Goal: Task Accomplishment & Management: Manage account settings

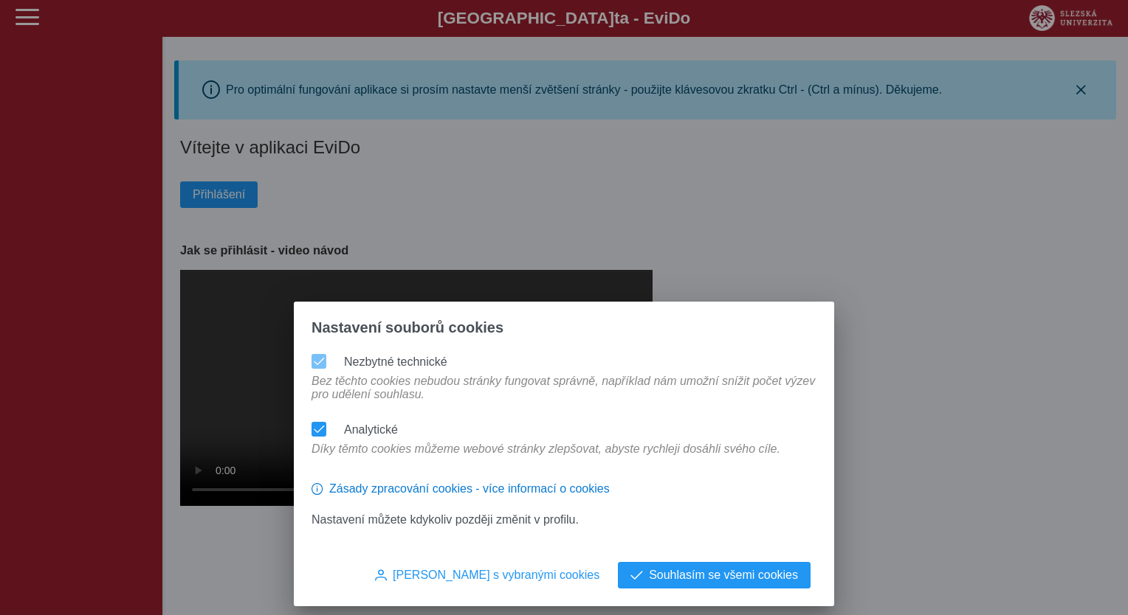
click at [750, 589] on div "[PERSON_NAME] s vybranými cookies Souhlasím se všemi cookies" at bounding box center [564, 584] width 540 height 44
click at [703, 569] on span "Souhlasím se všemi cookies" at bounding box center [723, 575] width 149 height 13
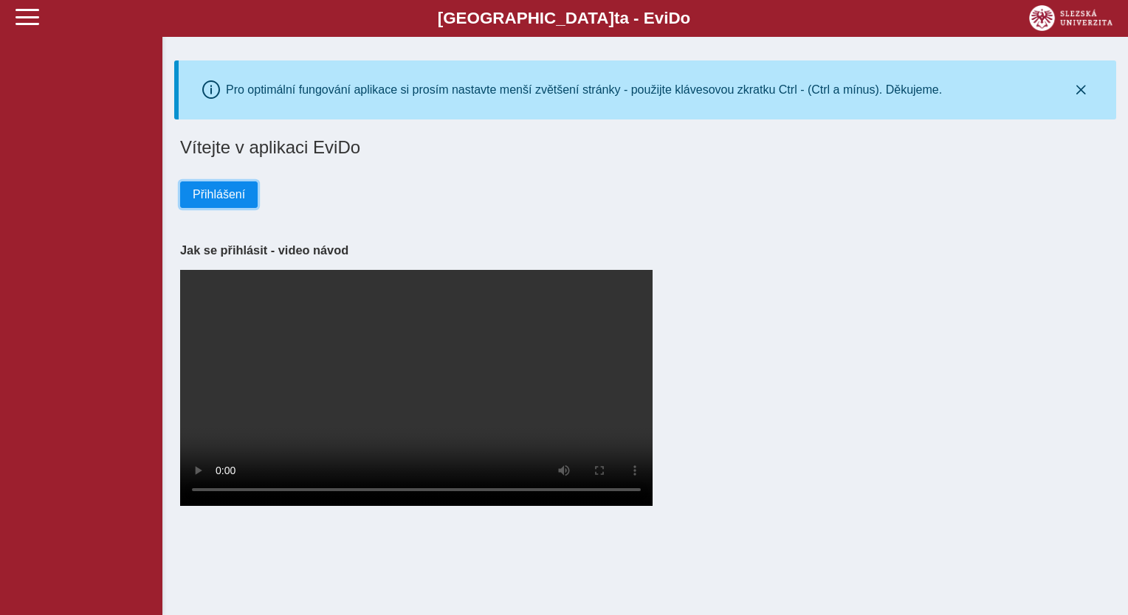
click at [229, 200] on span "Přihlášení" at bounding box center [219, 194] width 52 height 13
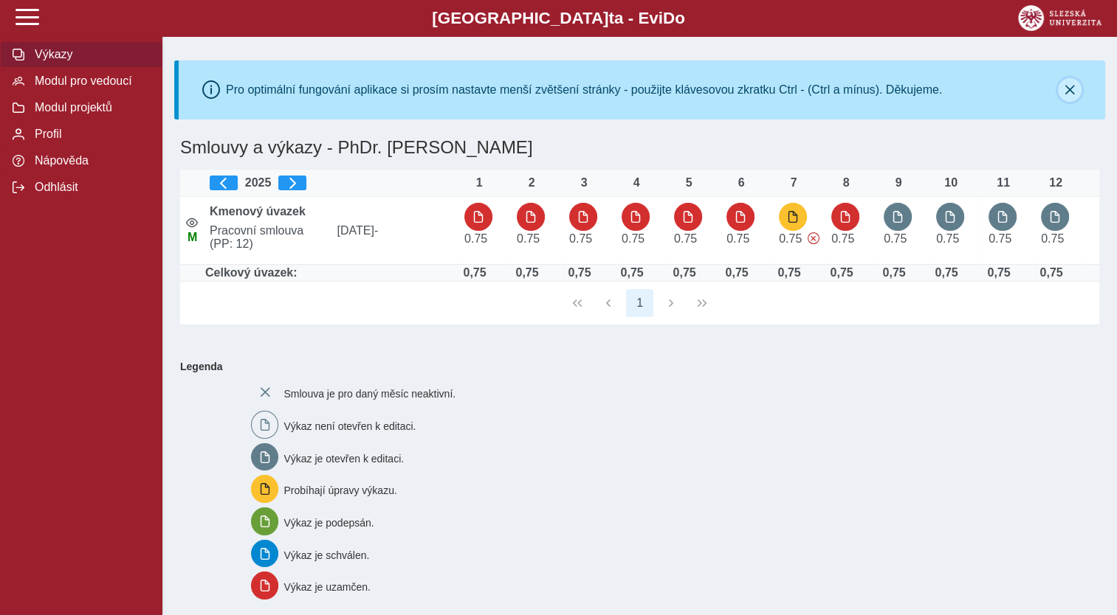
click at [1075, 92] on icon "button" at bounding box center [1069, 90] width 12 height 12
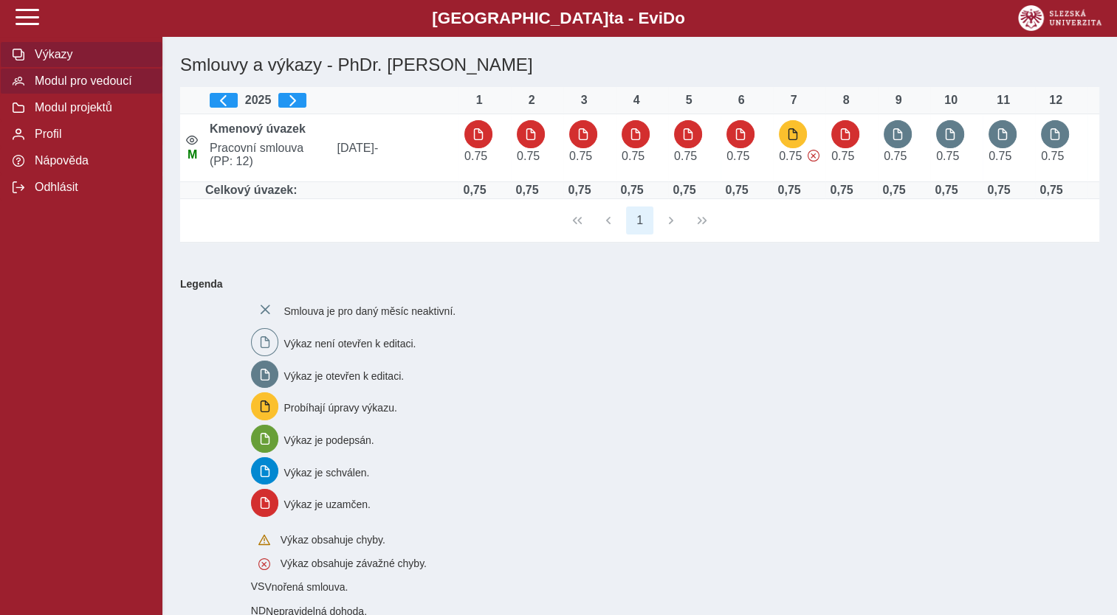
click at [72, 88] on span "Modul pro vedoucí" at bounding box center [90, 81] width 120 height 13
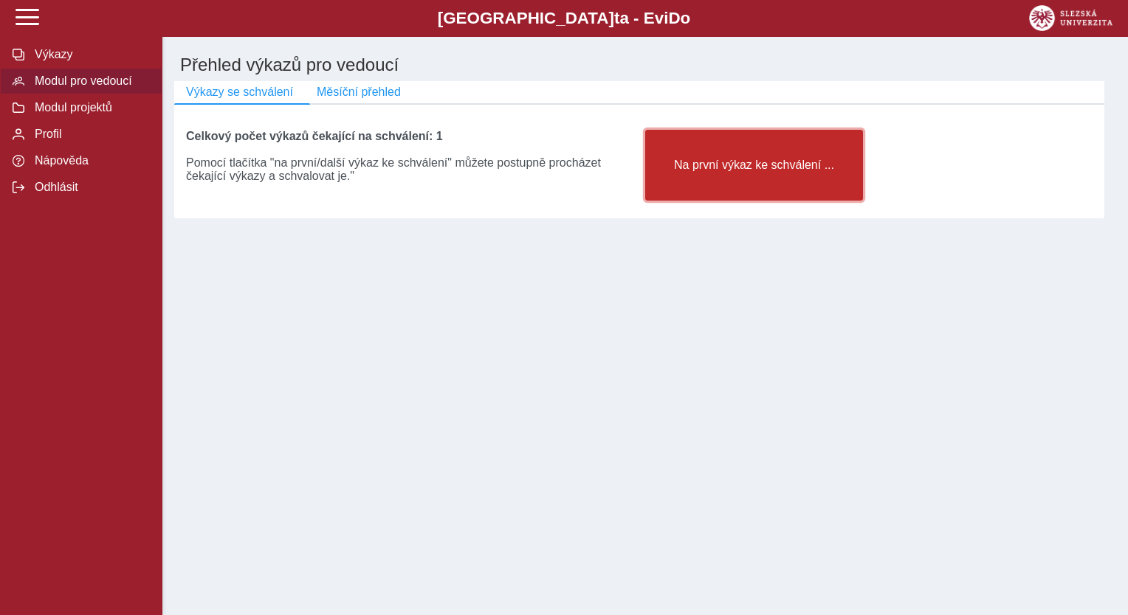
click at [753, 180] on button "Na první výkaz ke schválení ..." at bounding box center [754, 165] width 218 height 71
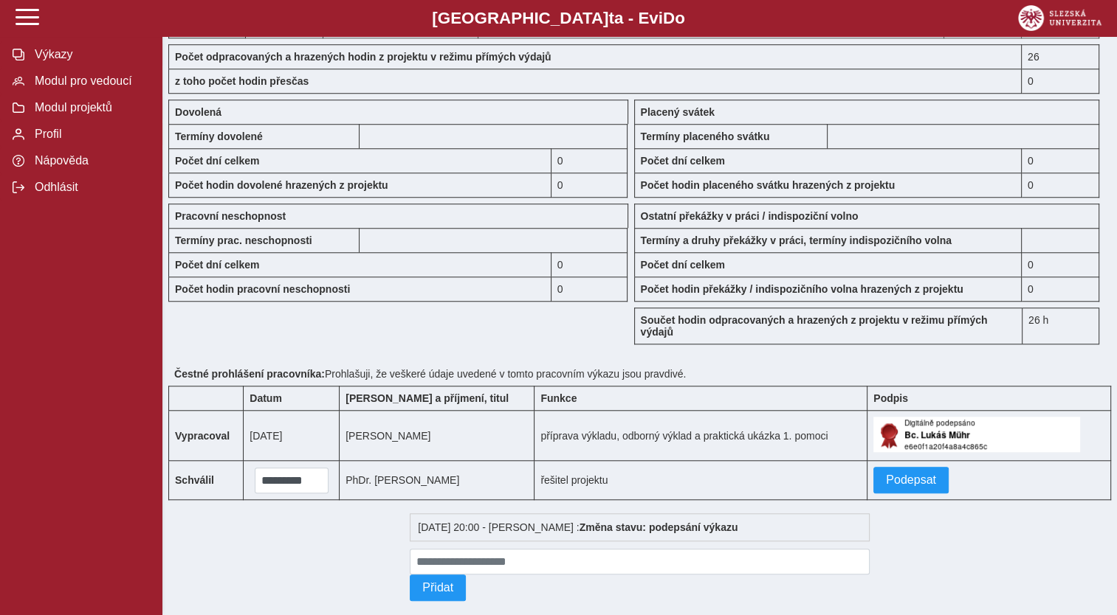
scroll to position [1218, 0]
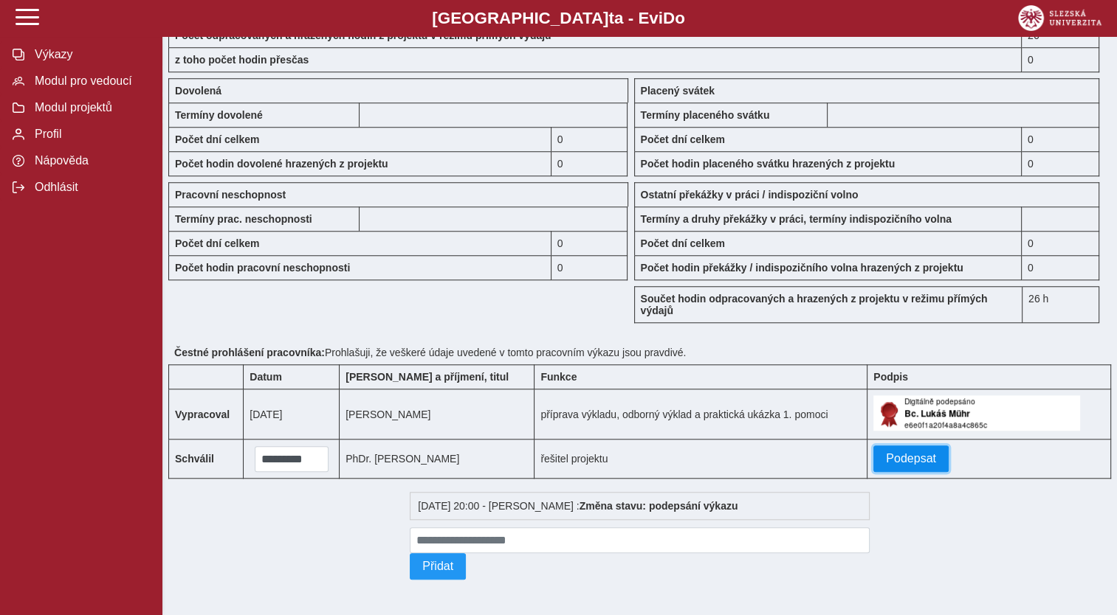
click at [905, 454] on span "Podepsat" at bounding box center [911, 458] width 50 height 13
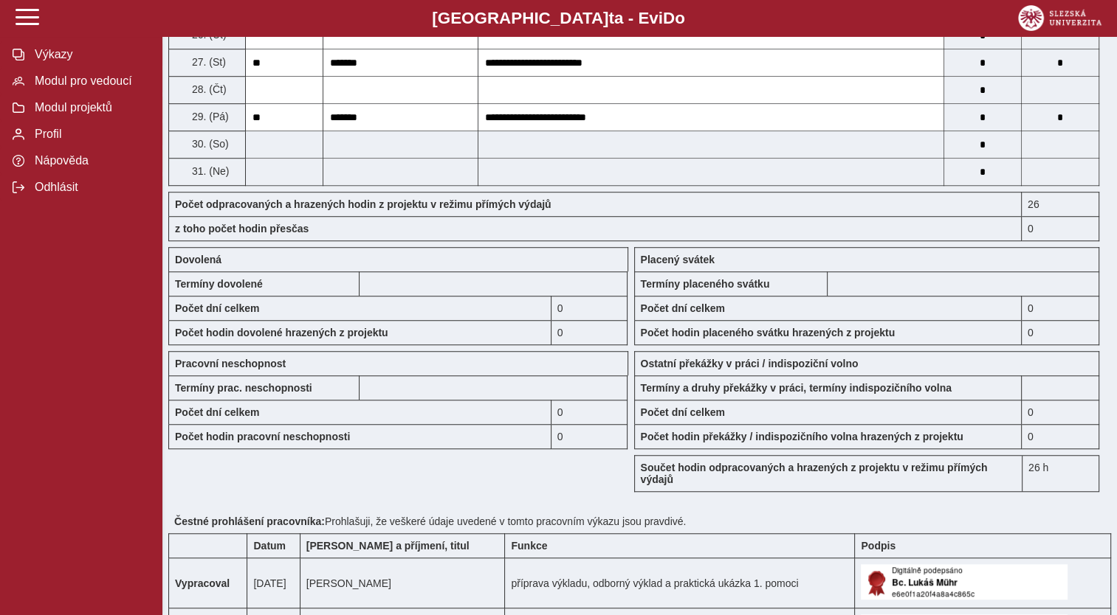
scroll to position [1263, 0]
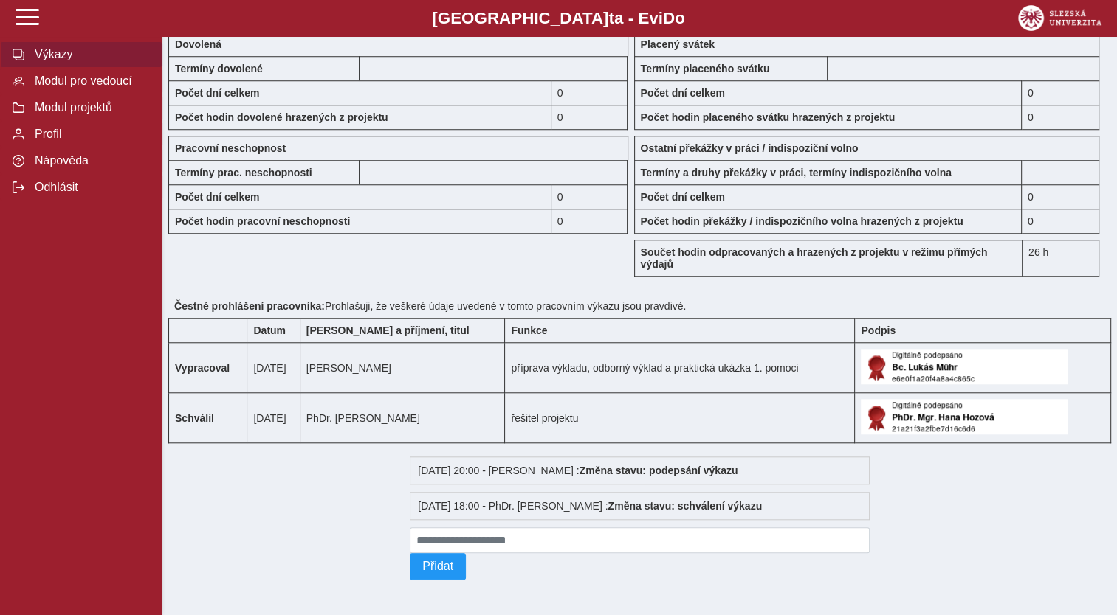
click at [46, 61] on span "Výkazy" at bounding box center [90, 54] width 120 height 13
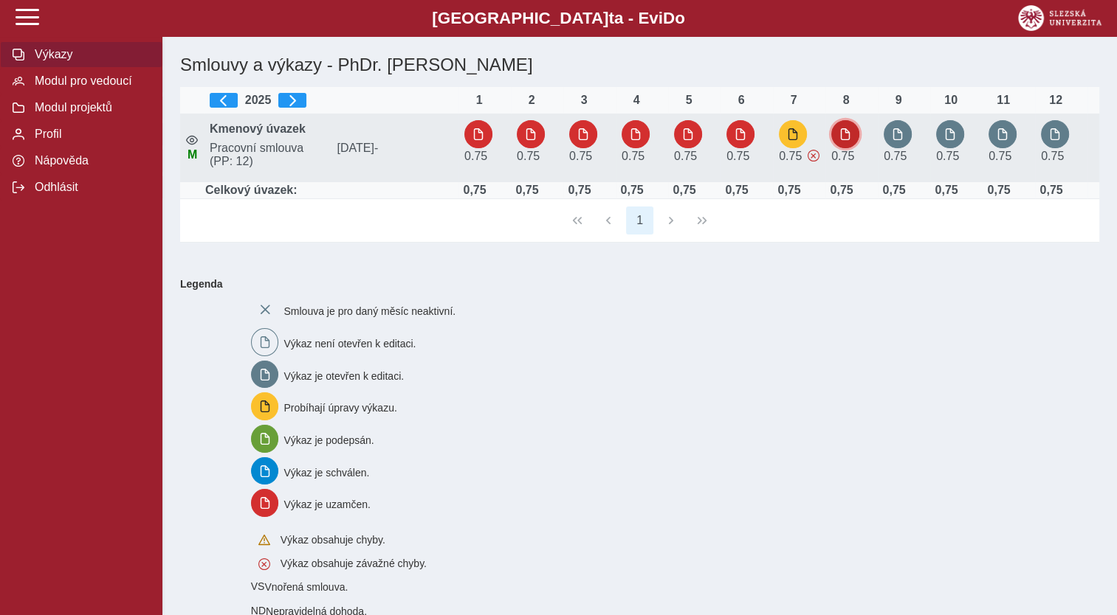
click at [852, 138] on button "button" at bounding box center [845, 134] width 28 height 28
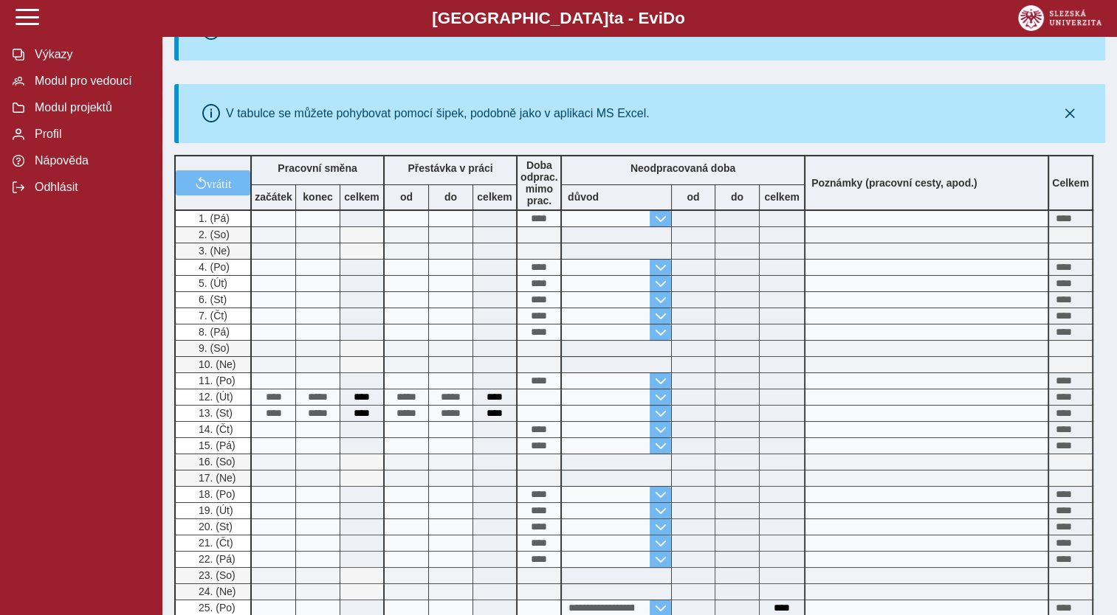
scroll to position [517, 0]
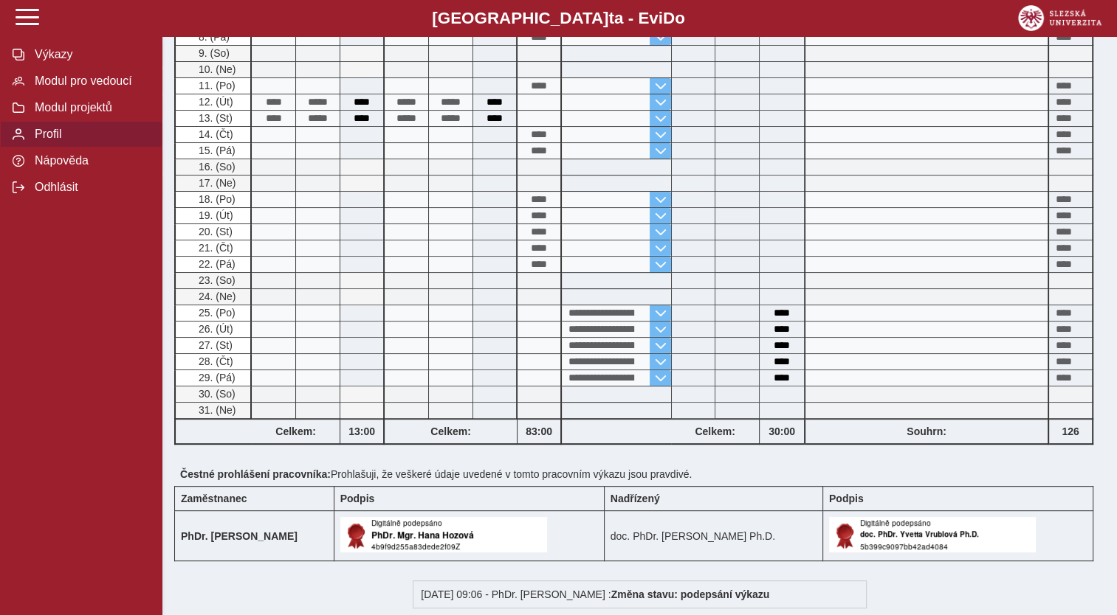
click at [54, 141] on span "Profil" at bounding box center [90, 134] width 120 height 13
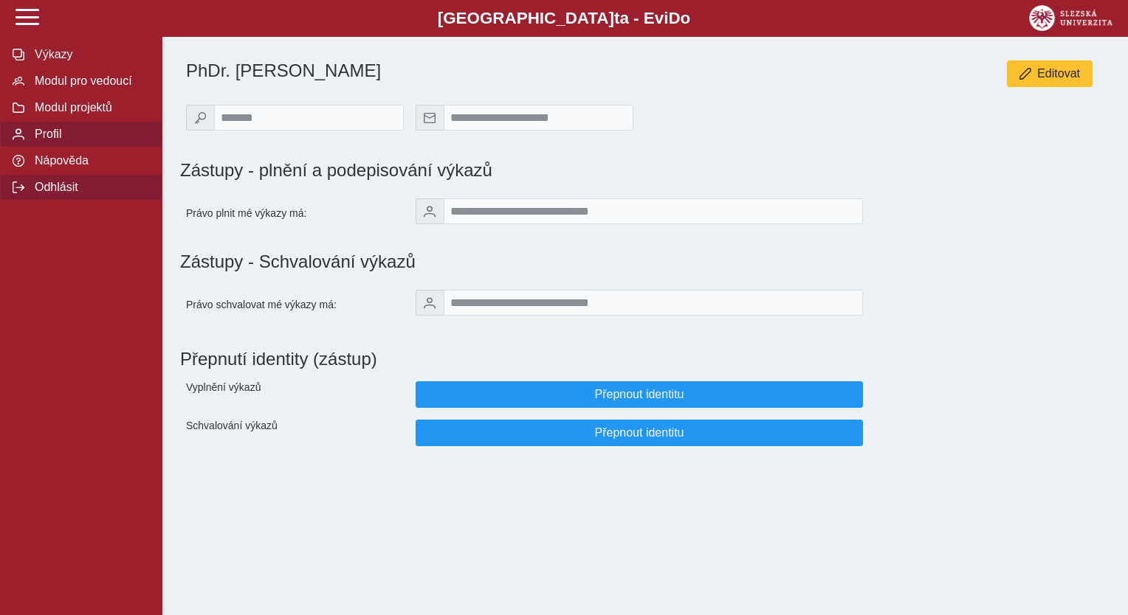
click at [95, 194] on span "Odhlásit" at bounding box center [90, 187] width 120 height 13
